Goal: Task Accomplishment & Management: Understand process/instructions

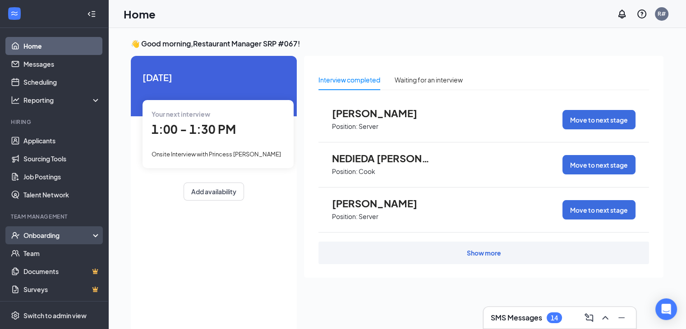
click at [58, 234] on div "Onboarding" at bounding box center [57, 235] width 69 height 9
click at [50, 252] on link "Overview" at bounding box center [61, 254] width 77 height 18
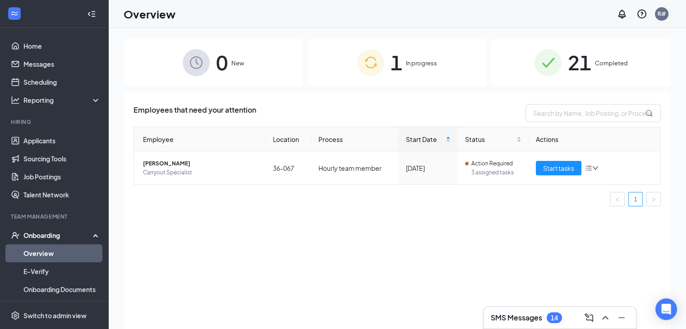
click at [429, 63] on span "In progress" at bounding box center [421, 63] width 31 height 9
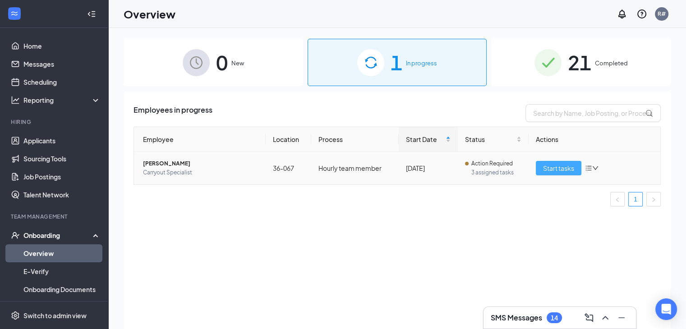
click at [560, 166] on span "Start tasks" at bounding box center [558, 168] width 31 height 10
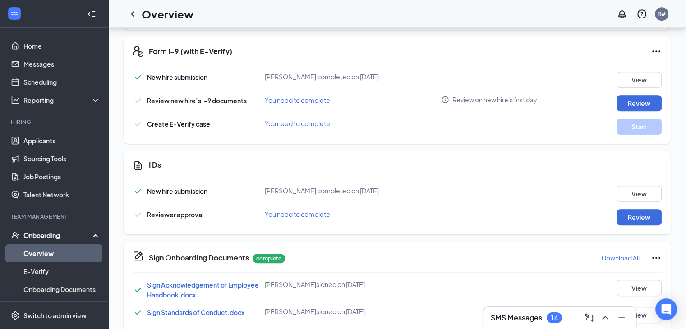
scroll to position [451, 0]
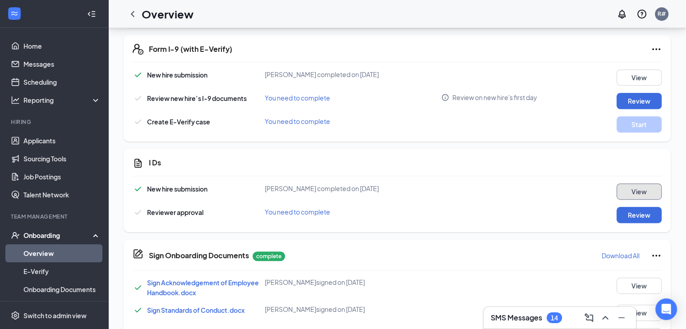
click at [624, 191] on button "View" at bounding box center [639, 192] width 45 height 16
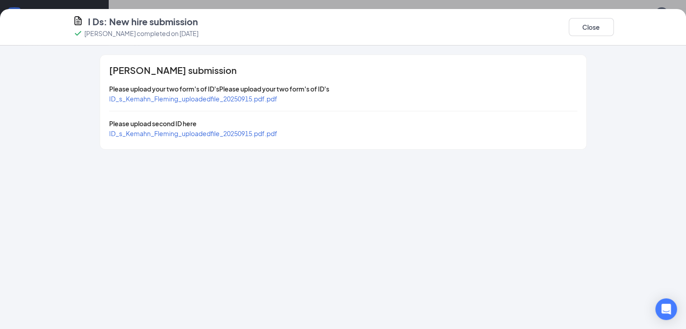
click at [109, 99] on span "ID_s_Kemahn_Fleming_uploadedfile_20250915.pdf.pdf" at bounding box center [193, 99] width 168 height 8
click at [146, 98] on span "ID_s_Kemahn_Fleming_uploadedfile_20250915.pdf.pdf" at bounding box center [193, 99] width 168 height 8
click at [121, 133] on span "ID_s_Kemahn_Fleming_uploadedfile_20250915.pdf.pdf" at bounding box center [193, 133] width 168 height 8
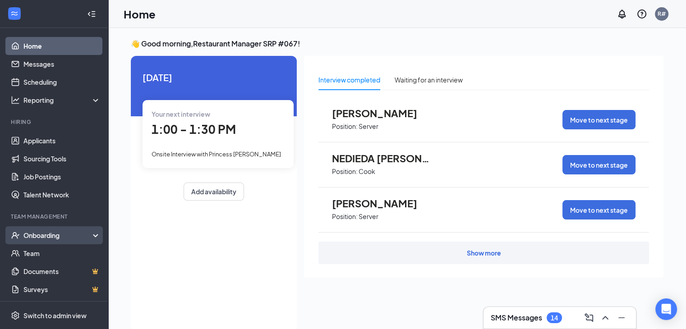
click at [49, 236] on div "Onboarding" at bounding box center [57, 235] width 69 height 9
click at [42, 251] on link "Overview" at bounding box center [61, 254] width 77 height 18
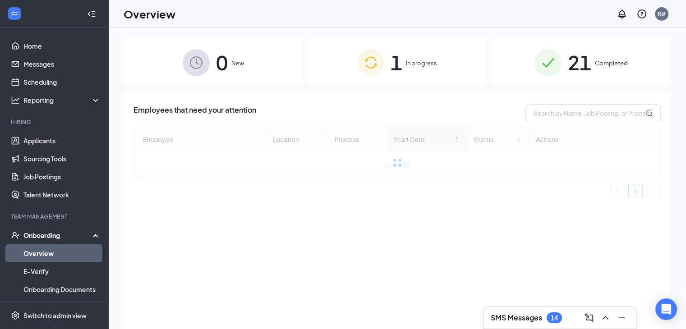
click at [409, 73] on div "1 In progress" at bounding box center [398, 62] width 180 height 47
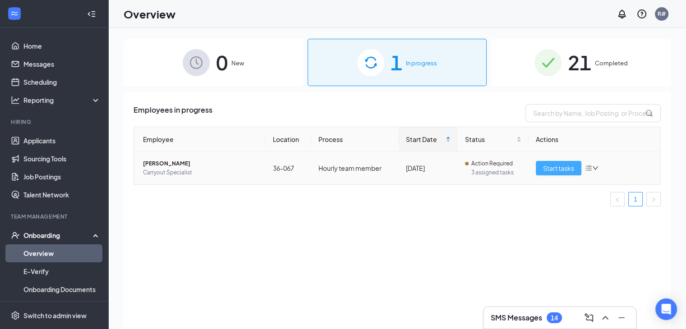
click at [549, 169] on span "Start tasks" at bounding box center [558, 168] width 31 height 10
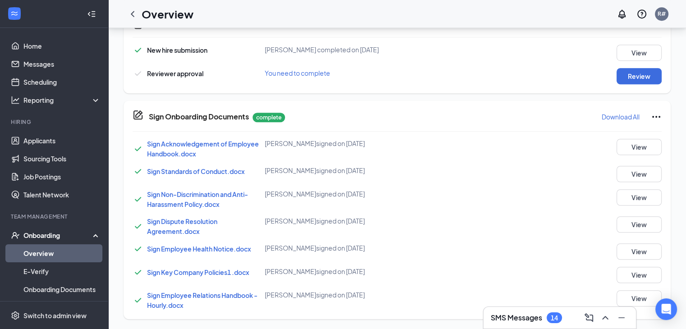
scroll to position [410, 0]
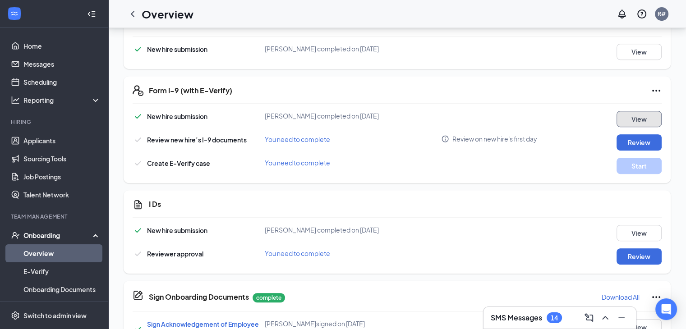
click at [643, 113] on button "View" at bounding box center [639, 119] width 45 height 16
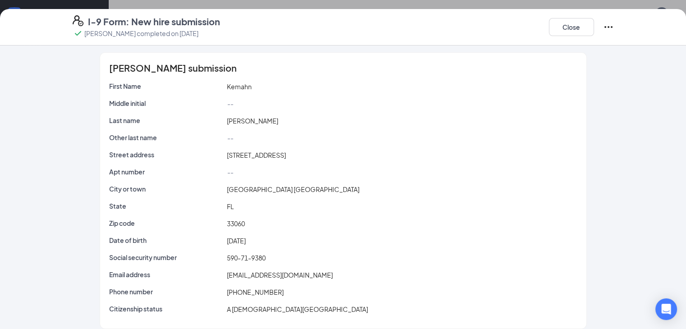
scroll to position [0, 0]
